Goal: Information Seeking & Learning: Learn about a topic

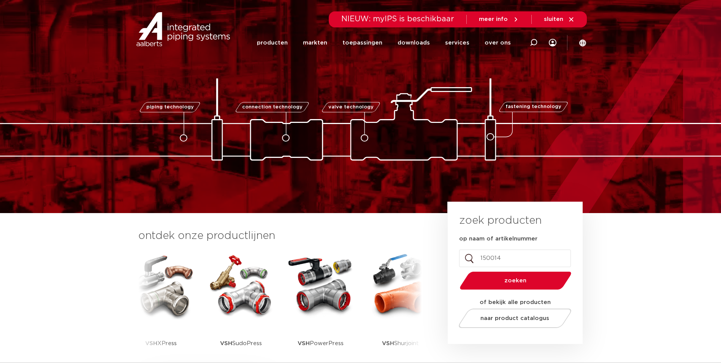
type input "150014"
click at [457, 271] on button "zoeken" at bounding box center [516, 280] width 118 height 19
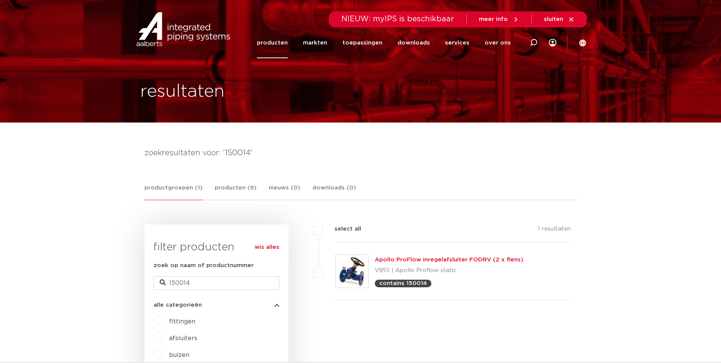
click at [491, 261] on link "Apollo ProFlow inregelafsluiter FODRV (2 x flens)" at bounding box center [449, 260] width 149 height 6
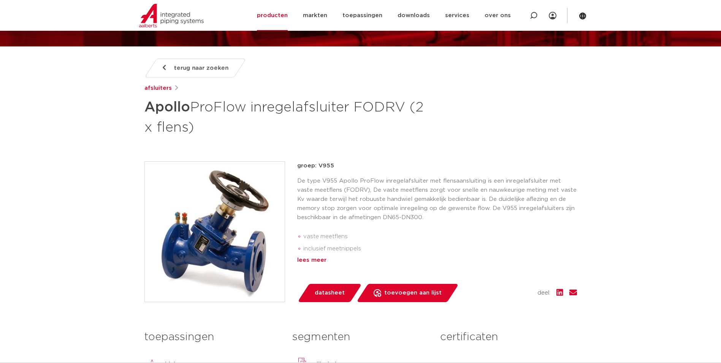
scroll to position [190, 0]
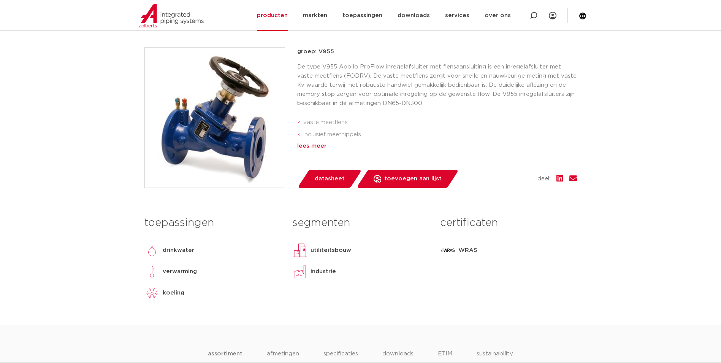
click at [319, 146] on div "lees meer" at bounding box center [437, 145] width 280 height 9
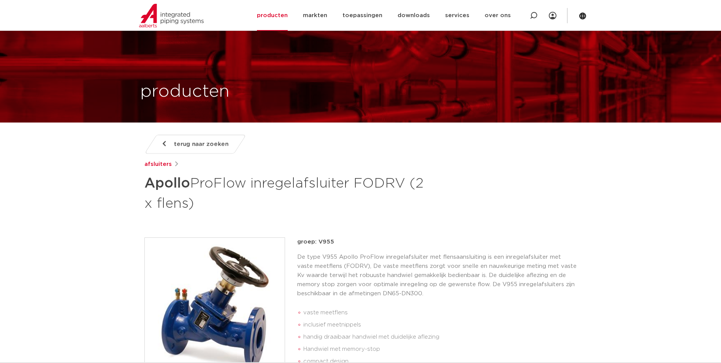
scroll to position [76, 0]
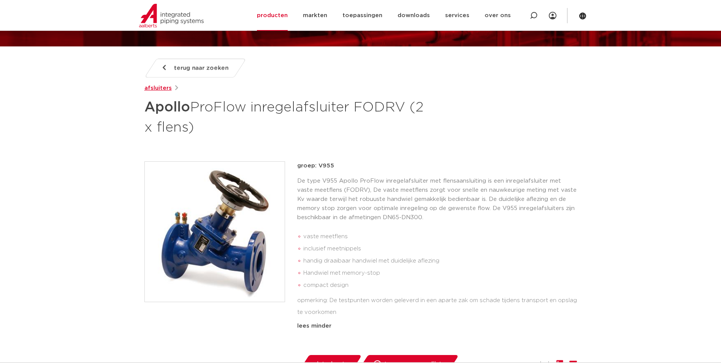
click at [160, 86] on link "afsluiters" at bounding box center [157, 88] width 27 height 9
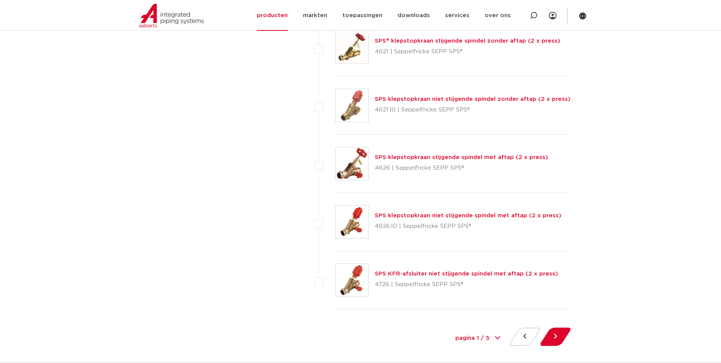
scroll to position [3384, 0]
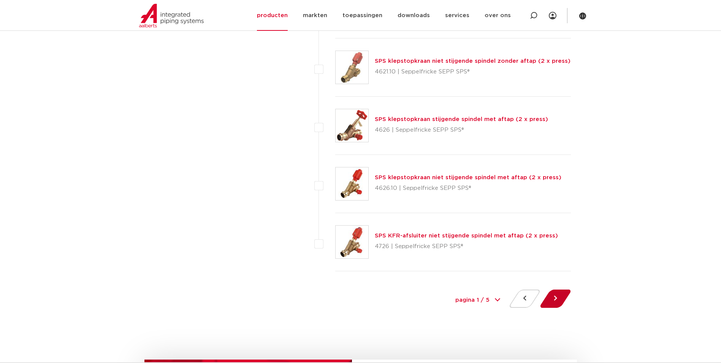
click at [554, 297] on button at bounding box center [556, 298] width 22 height 18
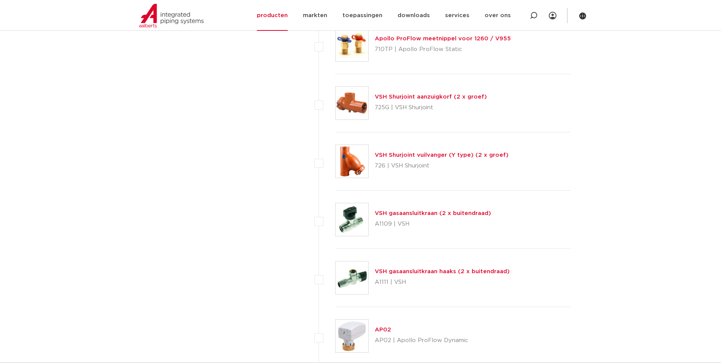
scroll to position [3460, 0]
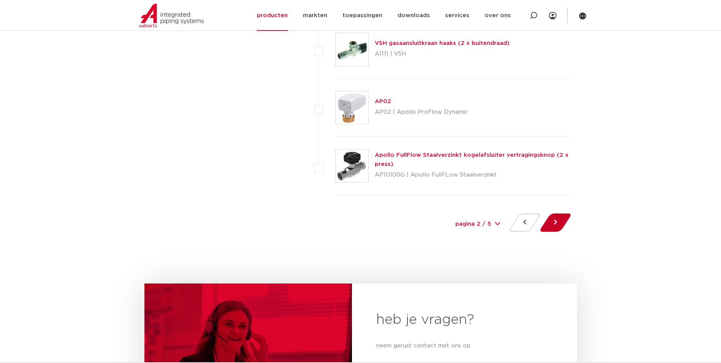
click at [554, 221] on button at bounding box center [556, 222] width 22 height 18
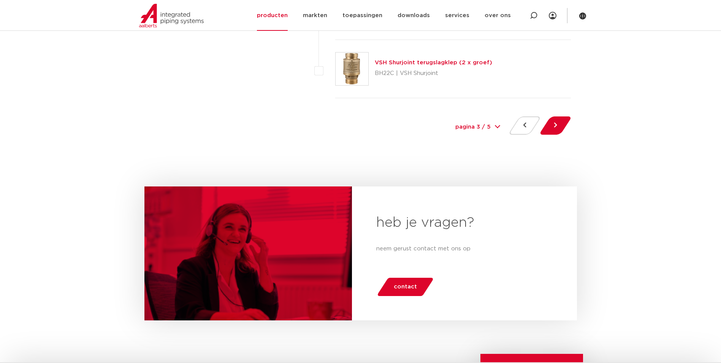
scroll to position [3598, 0]
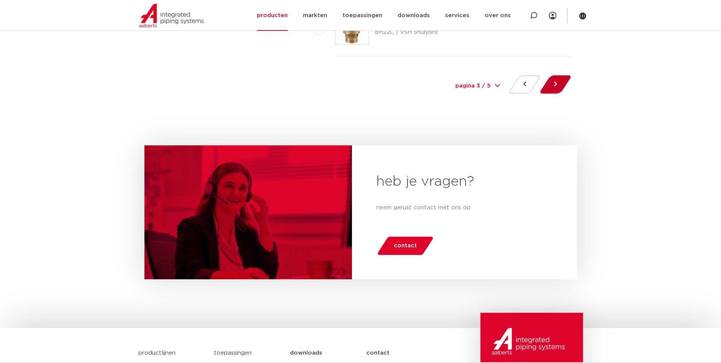
click at [556, 90] on button at bounding box center [556, 84] width 22 height 18
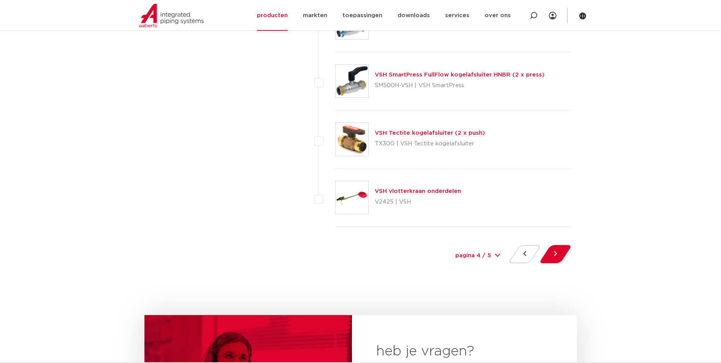
scroll to position [3442, 0]
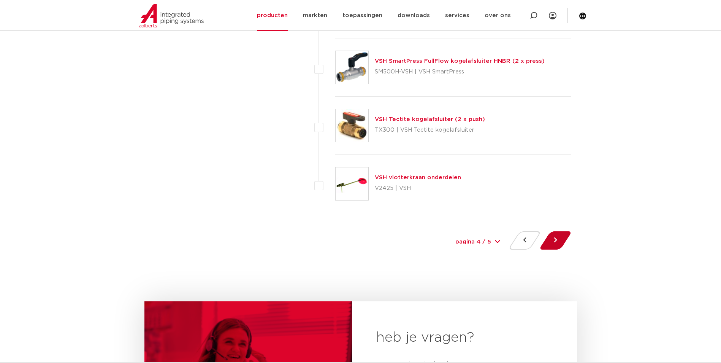
click at [545, 242] on button at bounding box center [556, 240] width 22 height 18
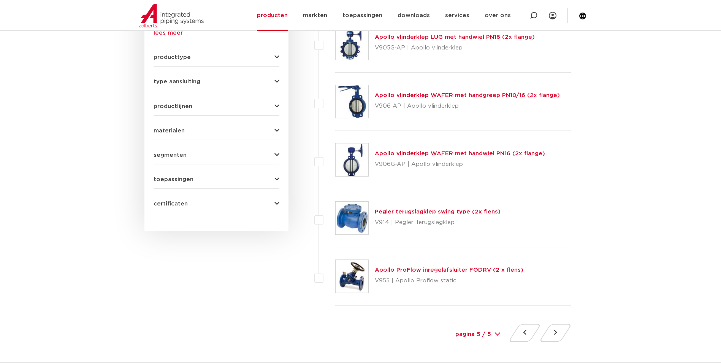
scroll to position [362, 0]
